Goal: Find specific page/section: Find specific page/section

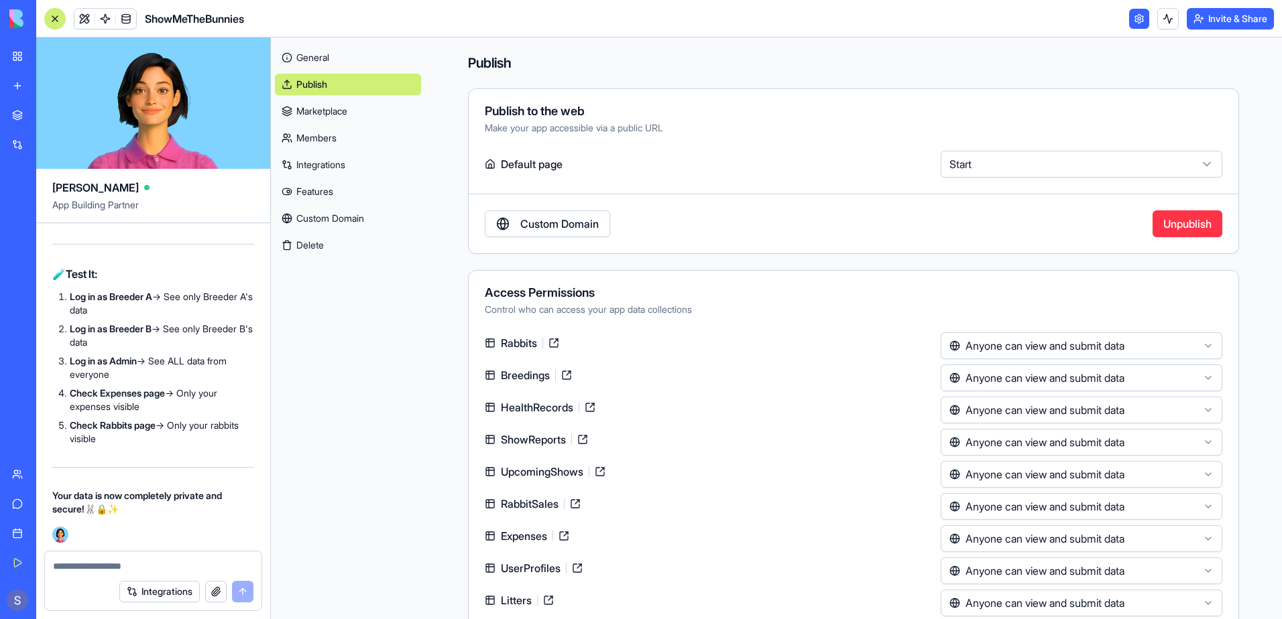
scroll to position [233378, 0]
click at [130, 17] on span at bounding box center [126, 19] width 38 height 38
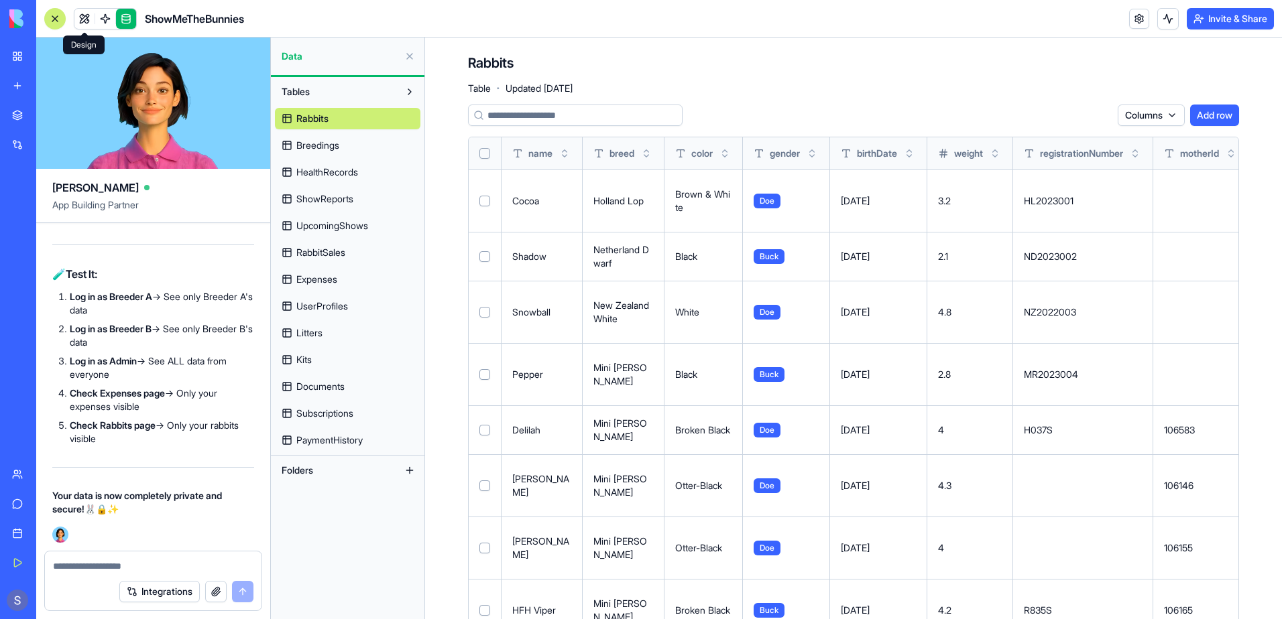
click at [78, 21] on span at bounding box center [85, 19] width 38 height 38
